Goal: Check status: Check status

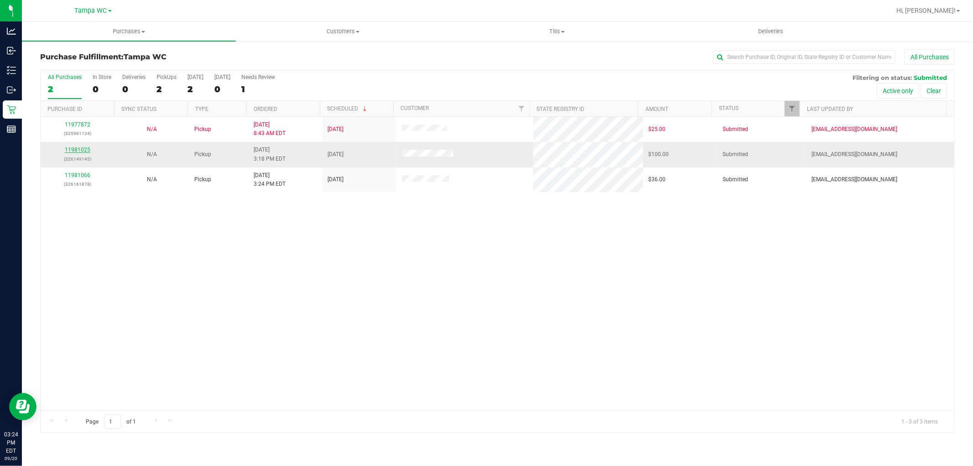
click at [81, 150] on link "11981025" at bounding box center [78, 149] width 26 height 6
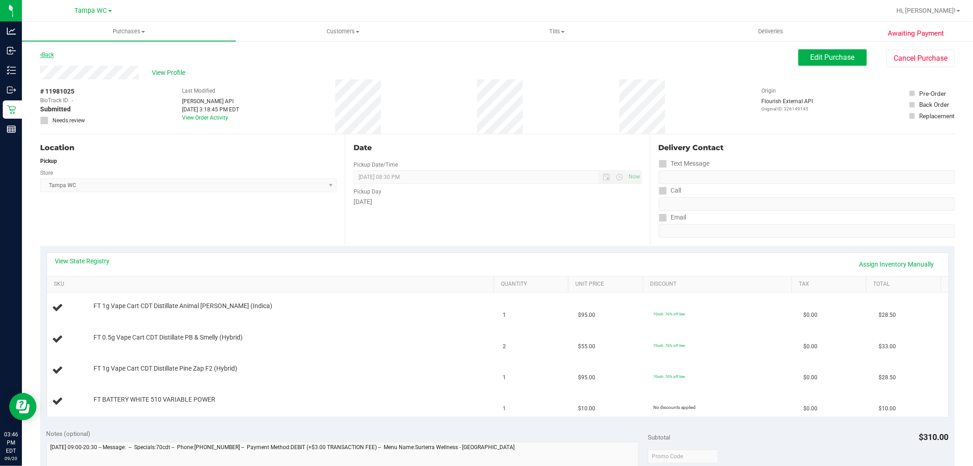
click at [49, 52] on link "Back" at bounding box center [47, 55] width 14 height 6
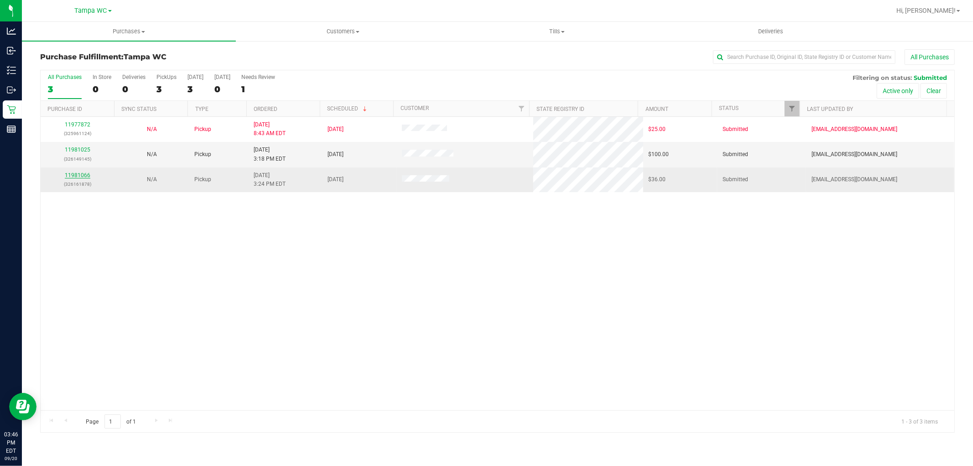
click at [83, 175] on link "11981066" at bounding box center [78, 175] width 26 height 6
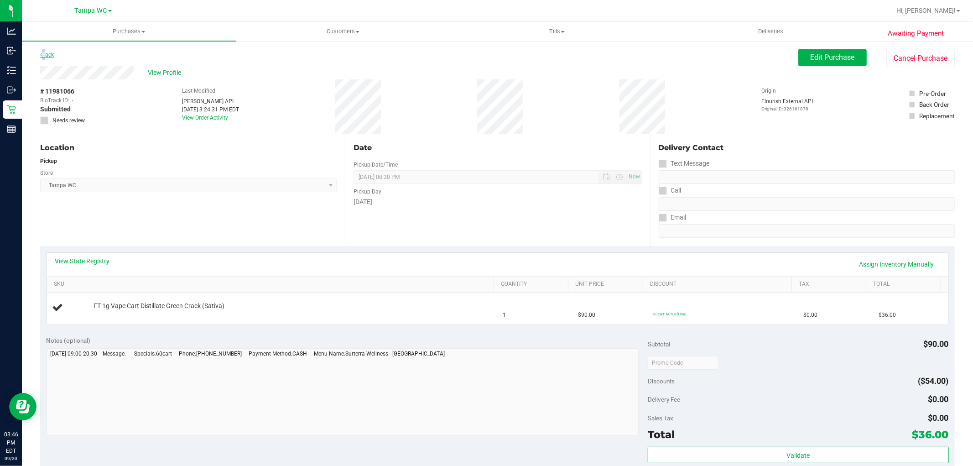
click at [43, 52] on link "Back" at bounding box center [47, 55] width 14 height 6
